Goal: Task Accomplishment & Management: Use online tool/utility

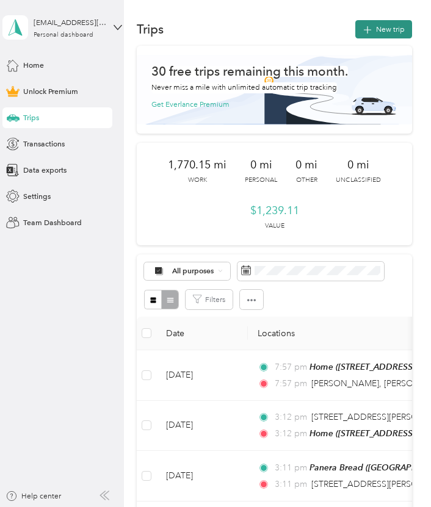
click at [375, 28] on icon "button" at bounding box center [368, 30] width 14 height 14
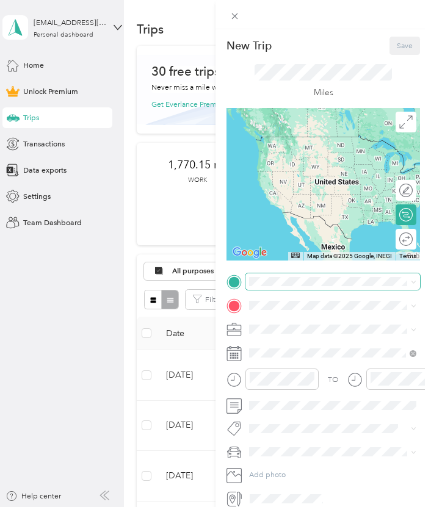
click at [298, 287] on span at bounding box center [332, 281] width 175 height 16
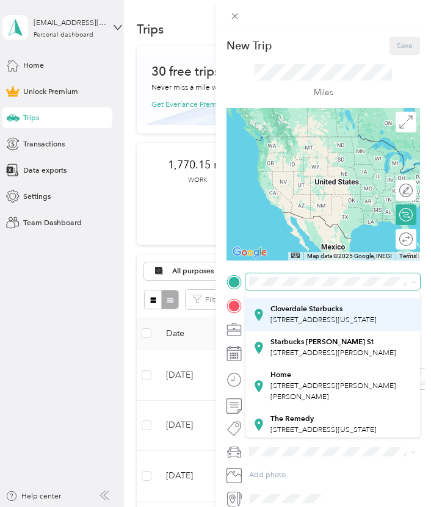
scroll to position [73, 0]
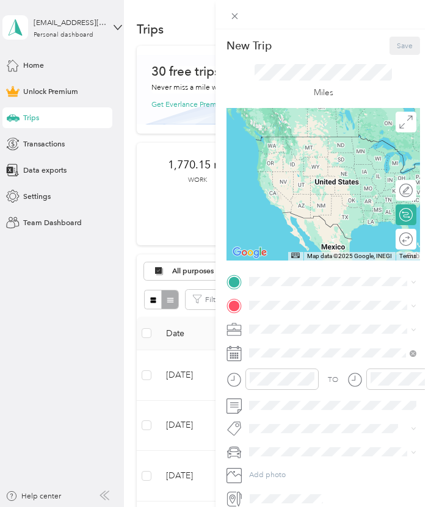
click at [300, 377] on div "Home" at bounding box center [341, 371] width 142 height 9
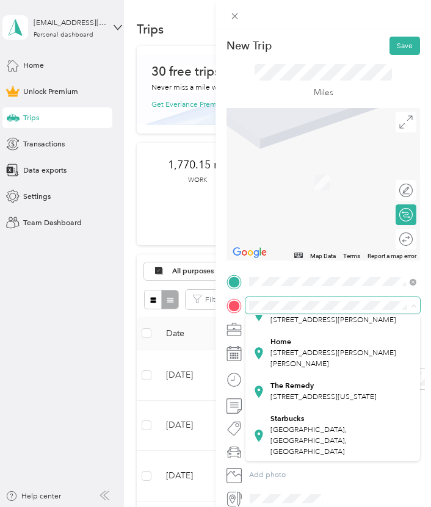
scroll to position [129, 0]
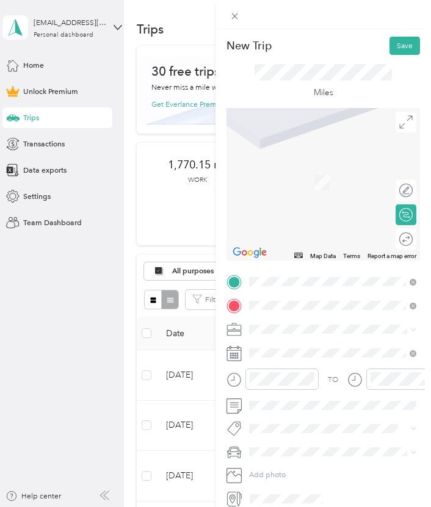
click at [327, 370] on div "Panera Bread [GEOGRAPHIC_DATA], [GEOGRAPHIC_DATA], [GEOGRAPHIC_DATA], [GEOGRAPH…" at bounding box center [341, 366] width 142 height 44
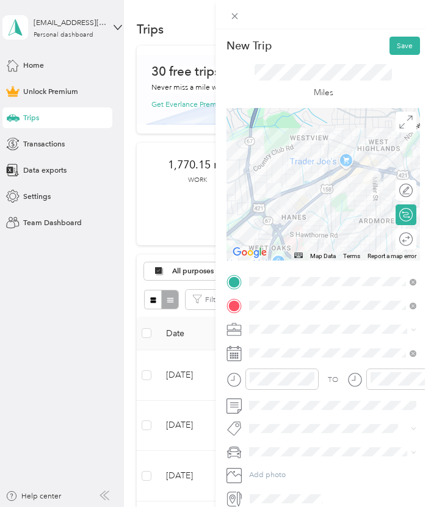
click at [408, 246] on div "Round trip" at bounding box center [405, 239] width 21 height 21
click at [408, 242] on div at bounding box center [402, 239] width 22 height 11
click at [265, 348] on li "Work" at bounding box center [332, 348] width 175 height 18
click at [414, 42] on button "Save" at bounding box center [404, 46] width 31 height 18
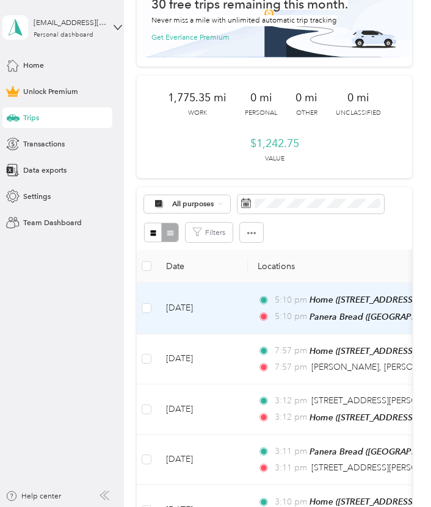
scroll to position [0, 0]
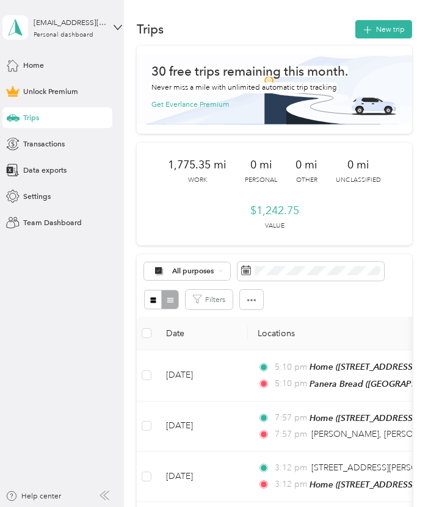
click at [45, 117] on div "Trips" at bounding box center [57, 117] width 110 height 21
